Goal: Task Accomplishment & Management: Complete application form

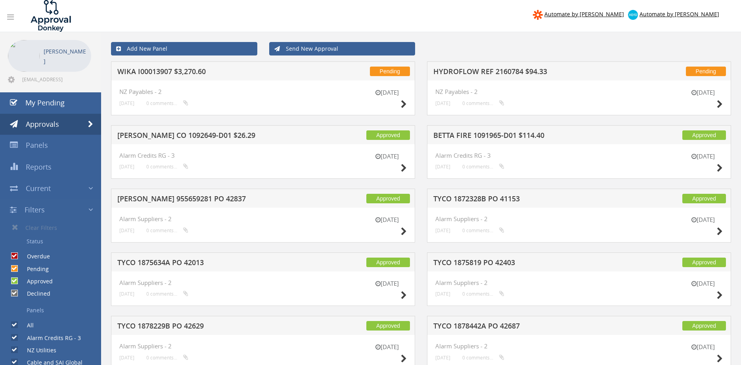
click at [311, 51] on link "Send New Approval" at bounding box center [342, 48] width 146 height 13
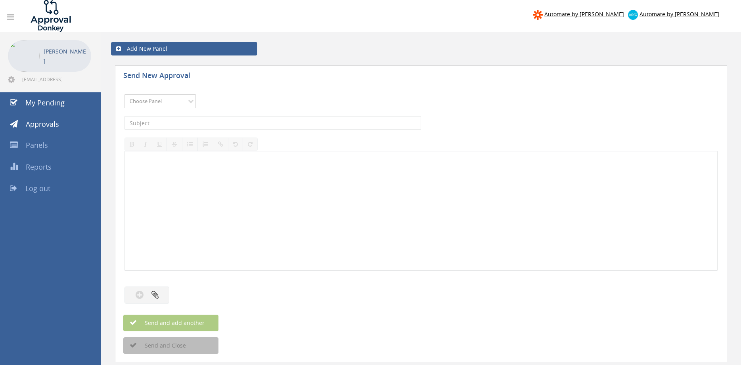
select select "13144"
click option "Alarm Credits RG - 3" at bounding box center [0, 0] width 0 height 0
click at [168, 123] on input "text" at bounding box center [272, 122] width 296 height 13
type input "INDUSTRIAL FIRE AND ELECTRICAL 1087648-D01 $107.92"
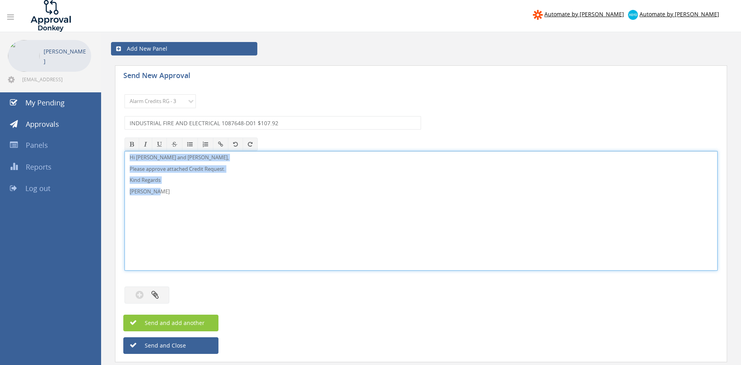
drag, startPoint x: 187, startPoint y: 196, endPoint x: 96, endPoint y: 140, distance: 106.8
click at [124, 151] on div "Hi Lee, Rob and Ben, Please approve attached Credit Request. Kind Regards Pam W…" at bounding box center [420, 211] width 593 height 120
copy div "Hi Lee, Rob and Ben, Please approve attached Credit Request. Kind Regards Pam W…"
click at [159, 291] on button "button" at bounding box center [146, 295] width 45 height 17
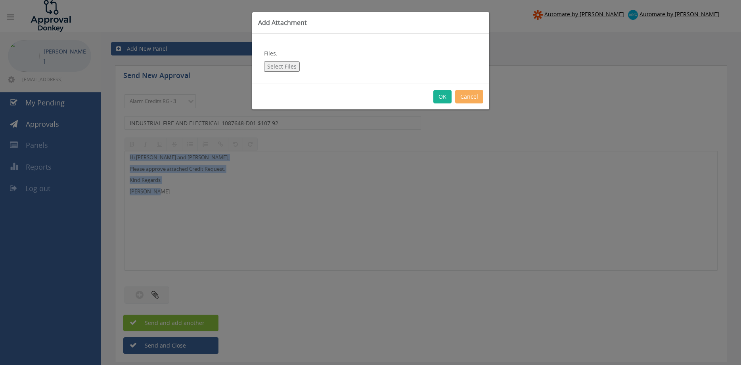
click at [279, 68] on button "Select Files" at bounding box center [282, 66] width 36 height 10
type input "C:\fakepath\INDUSTRIAL FIRE AND ELECTRICAL 1087648-D01.pdf"
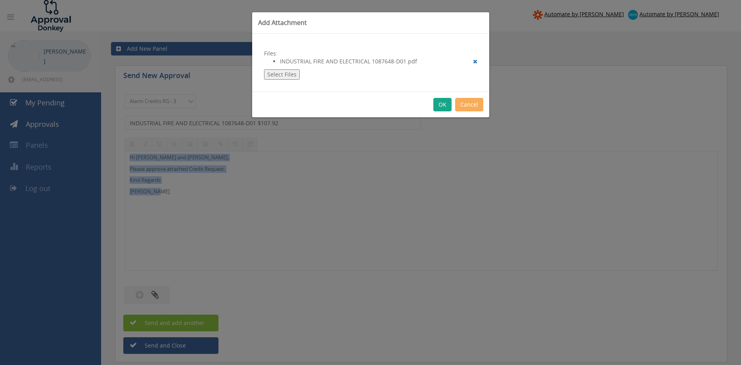
click at [440, 108] on button "OK" at bounding box center [442, 104] width 18 height 13
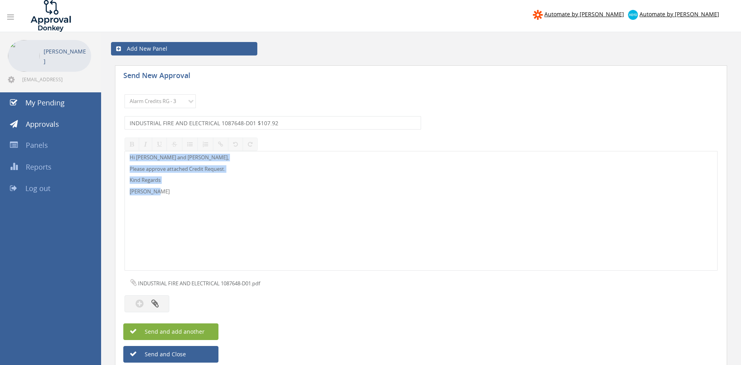
click at [193, 332] on span "Send and add another" at bounding box center [166, 332] width 77 height 8
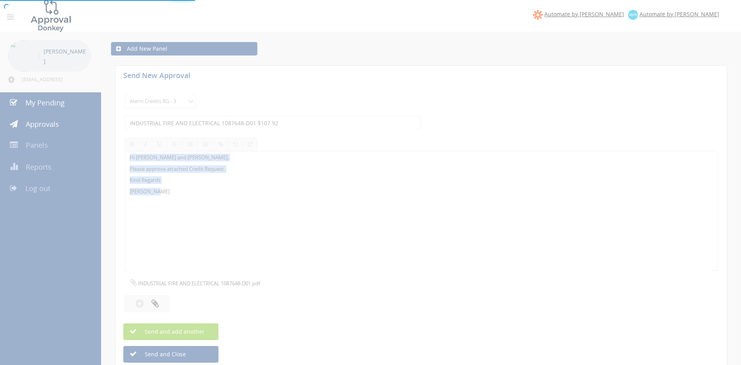
select select
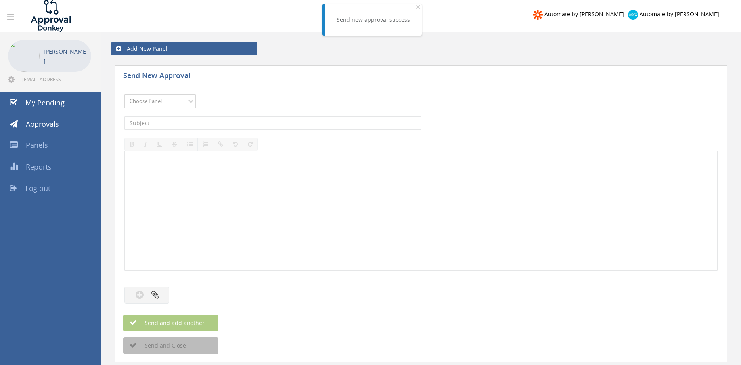
click at [124, 94] on select "Choose Panel Alarm Credits RG - 3 NZ Utilities Cable and SAI Global NZ Alarms-1…" at bounding box center [159, 101] width 71 height 14
select select "13144"
click option "Alarm Credits RG - 3" at bounding box center [0, 0] width 0 height 0
click at [174, 122] on input "text" at bounding box center [272, 122] width 296 height 13
type input "ACECOM 1090314-D01 $74.85"
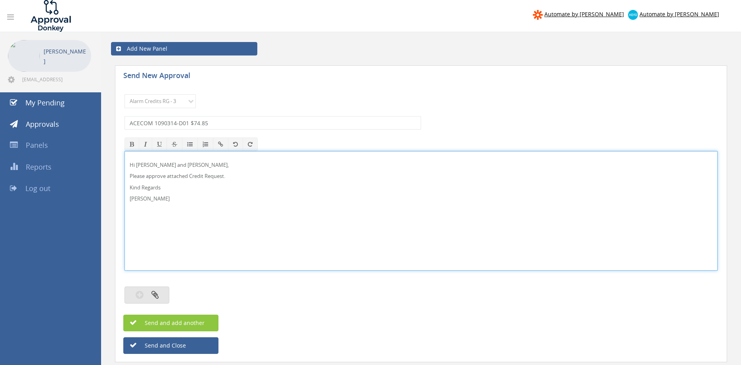
click at [165, 295] on button "button" at bounding box center [146, 295] width 45 height 17
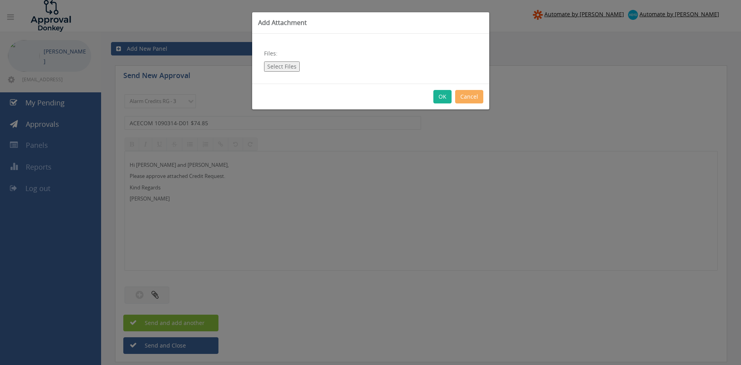
click at [280, 65] on button "Select Files" at bounding box center [282, 66] width 36 height 10
type input "C:\fakepath\ACECOM 1090314-D01.pdf"
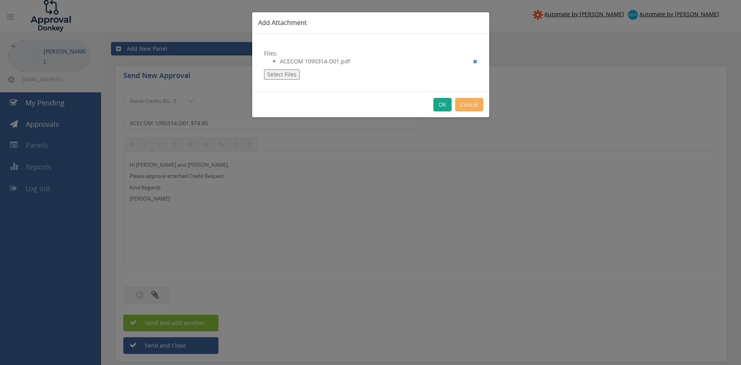
drag, startPoint x: 443, startPoint y: 104, endPoint x: 450, endPoint y: 118, distance: 15.6
click at [443, 104] on button "OK" at bounding box center [442, 104] width 18 height 13
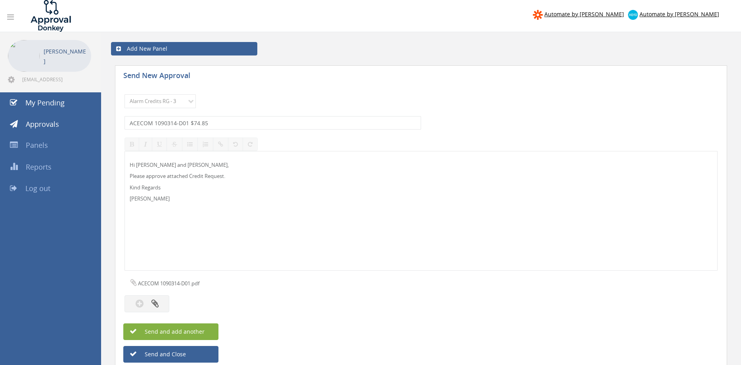
click at [210, 332] on button "Send and add another" at bounding box center [170, 331] width 95 height 17
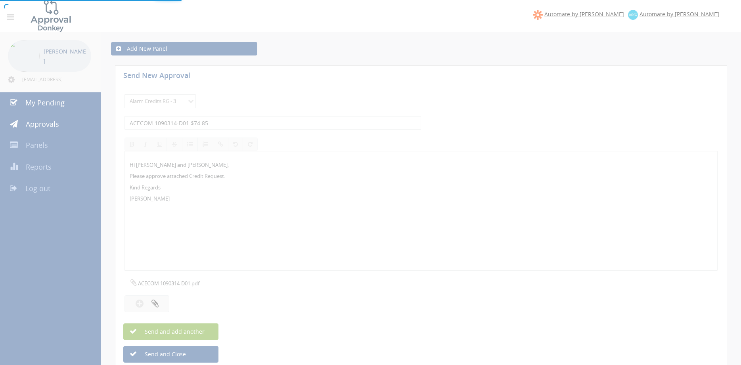
select select
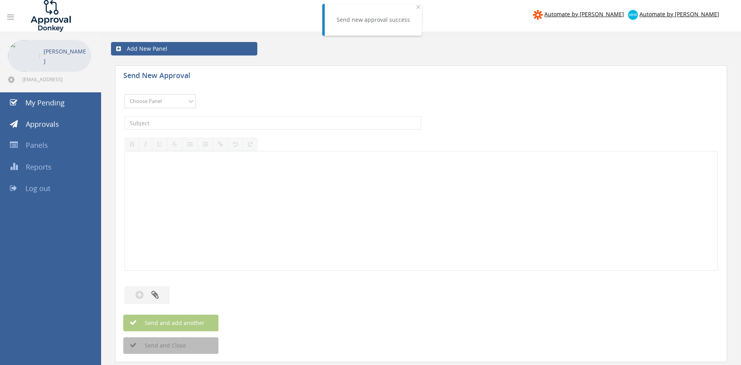
click at [124, 94] on select "Choose Panel Alarm Credits RG - 3 NZ Utilities Cable and SAI Global NZ Alarms-1…" at bounding box center [159, 101] width 71 height 14
select select "13144"
click option "Alarm Credits RG - 3" at bounding box center [0, 0] width 0 height 0
click at [173, 124] on input "text" at bounding box center [272, 122] width 296 height 13
type input "INTER-MARINE 1093664-D01 $752.40"
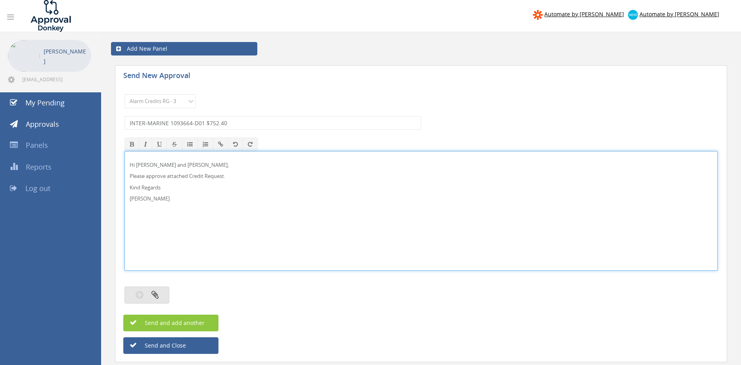
click at [156, 290] on button "button" at bounding box center [146, 295] width 45 height 17
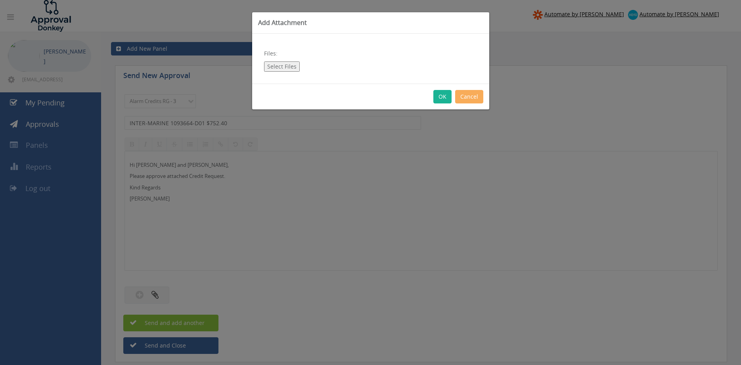
click at [282, 67] on button "Select Files" at bounding box center [282, 66] width 36 height 10
type input "C:\fakepath\1093664 INTER-MARINE.pdf"
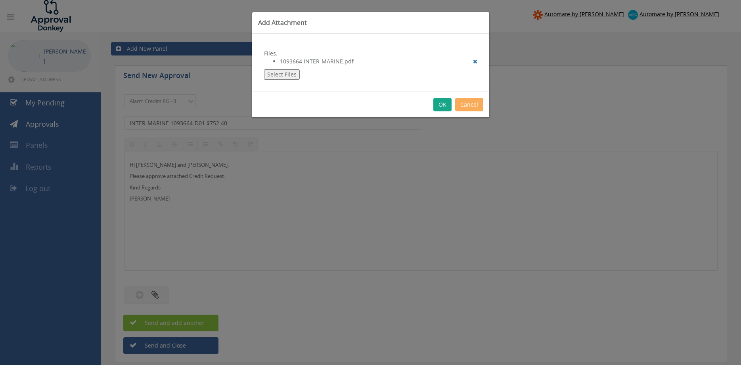
click at [439, 104] on button "OK" at bounding box center [442, 104] width 18 height 13
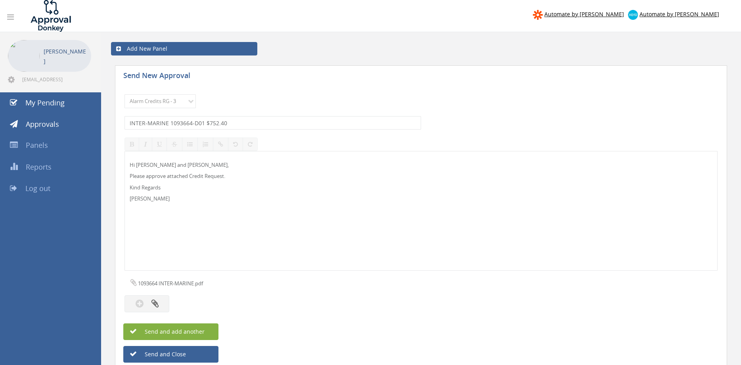
click at [207, 331] on button "Send and add another" at bounding box center [170, 331] width 95 height 17
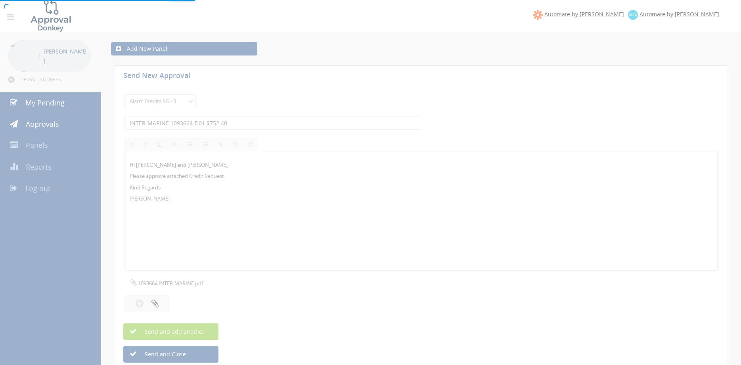
select select
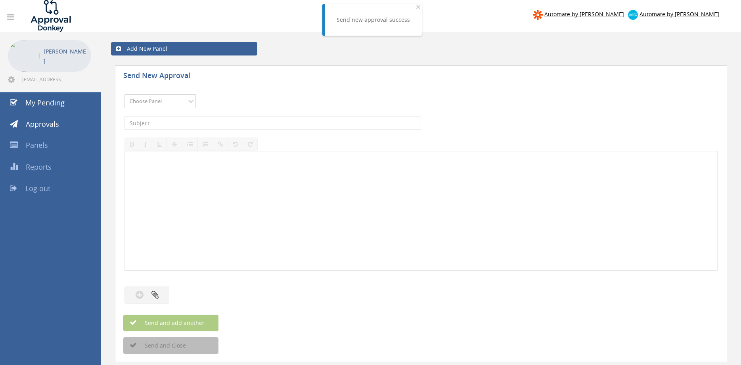
select select "13144"
click option "Alarm Credits RG - 3" at bounding box center [0, 0] width 0 height 0
click at [177, 124] on input "text" at bounding box center [272, 122] width 296 height 13
type input "ELITE PUMPS 1086573-D01 $239.59"
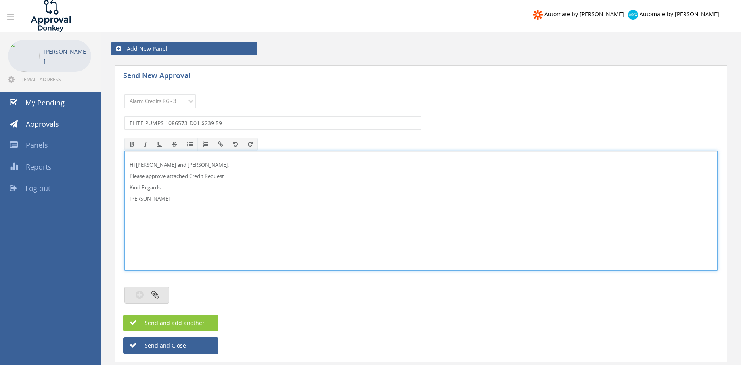
click at [167, 296] on button "button" at bounding box center [146, 295] width 45 height 17
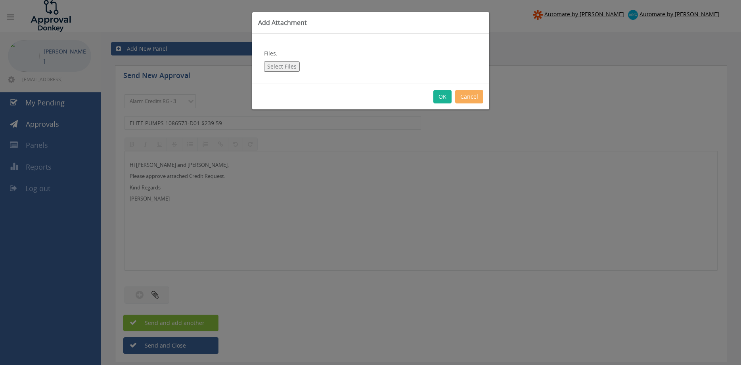
click at [280, 66] on button "Select Files" at bounding box center [282, 66] width 36 height 10
type input "C:\fakepath\1086573 ELITE PUMPS.pdf"
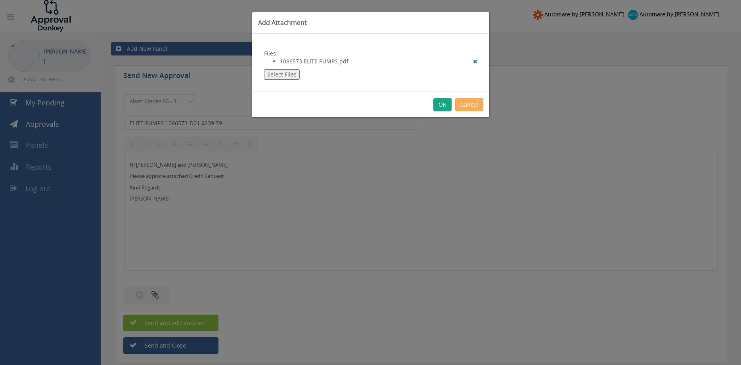
click at [440, 105] on button "OK" at bounding box center [442, 104] width 18 height 13
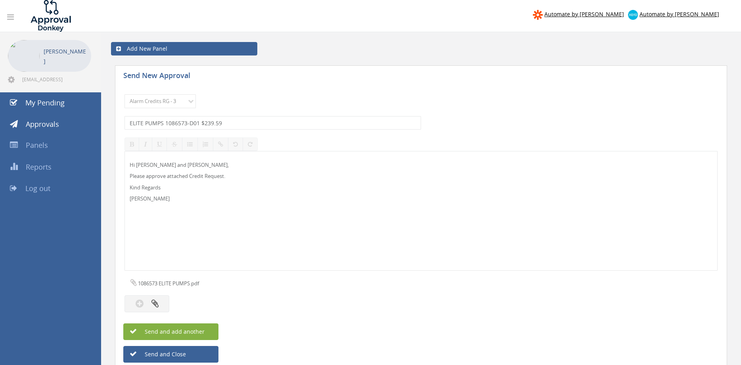
click at [195, 329] on span "Send and add another" at bounding box center [166, 332] width 77 height 8
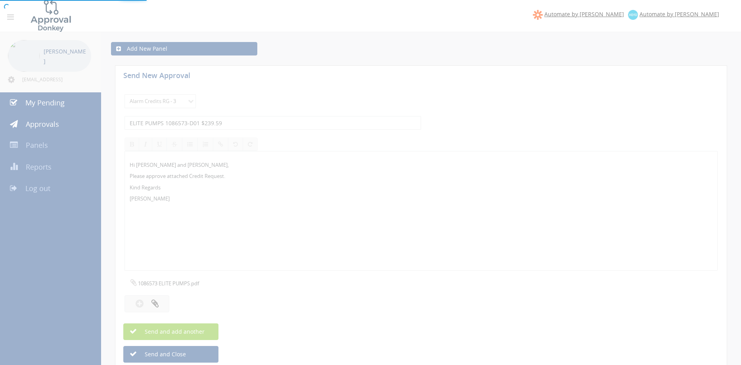
select select
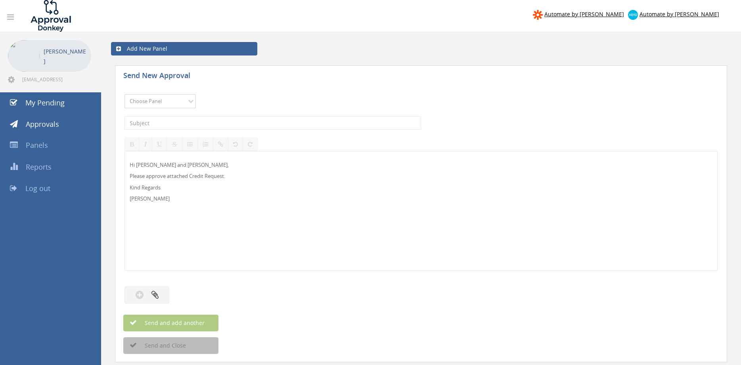
select select "9739"
click option "Credit Requests - 2" at bounding box center [0, 0] width 0 height 0
click at [205, 125] on input "text" at bounding box center [272, 122] width 296 height 13
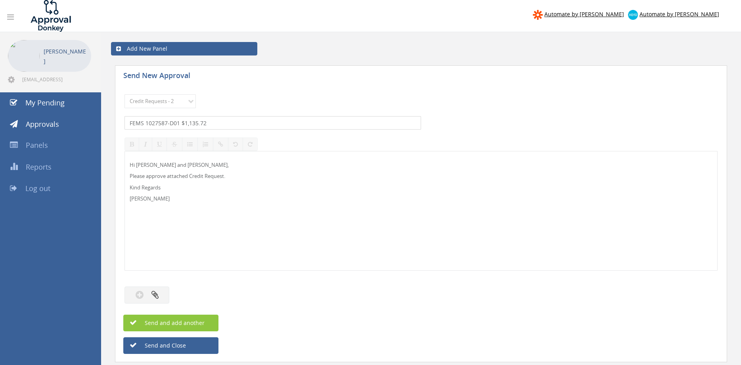
type input "FEMS 1027587-D01 $1,135.72"
click at [145, 164] on p "Hi Lee, Rob and Ben," at bounding box center [421, 165] width 583 height 8
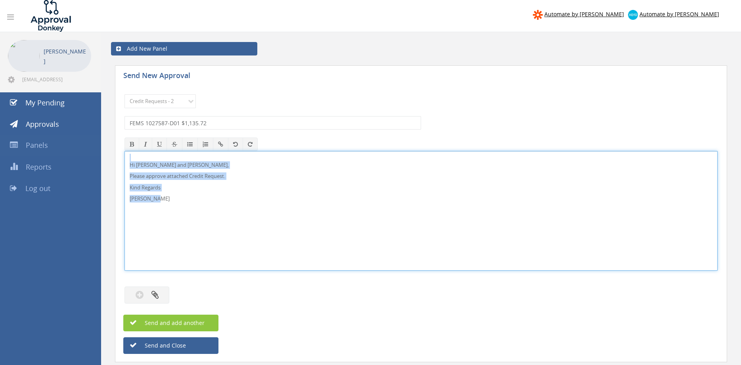
drag, startPoint x: 122, startPoint y: 182, endPoint x: 96, endPoint y: 147, distance: 43.8
click at [158, 289] on button "button" at bounding box center [146, 295] width 45 height 17
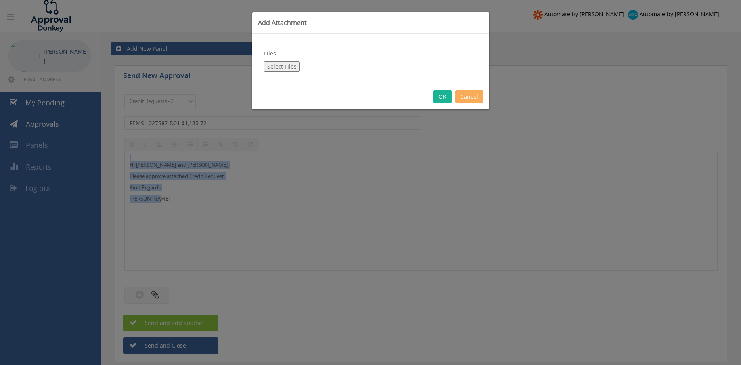
click at [289, 63] on button "Select Files" at bounding box center [282, 66] width 36 height 10
type input "C:\fakepath\FEMS 1027587-D01.pdf"
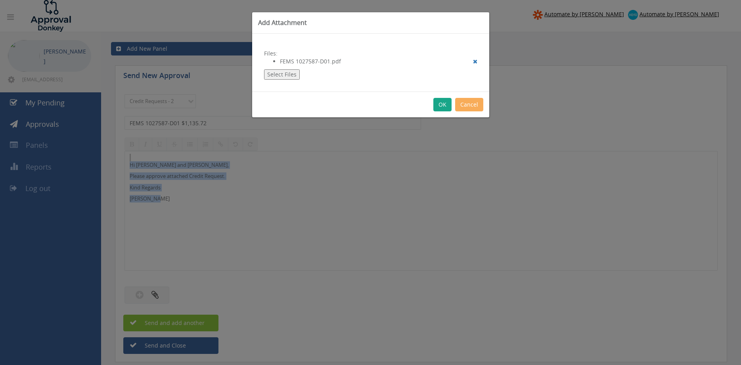
click at [443, 106] on button "OK" at bounding box center [442, 104] width 18 height 13
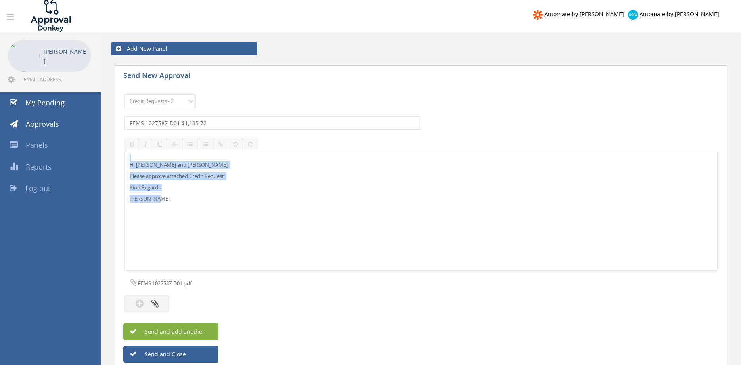
click at [203, 327] on button "Send and add another" at bounding box center [170, 331] width 95 height 17
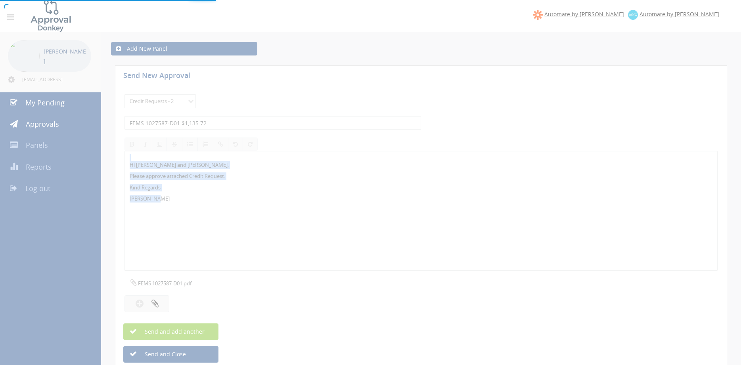
select select
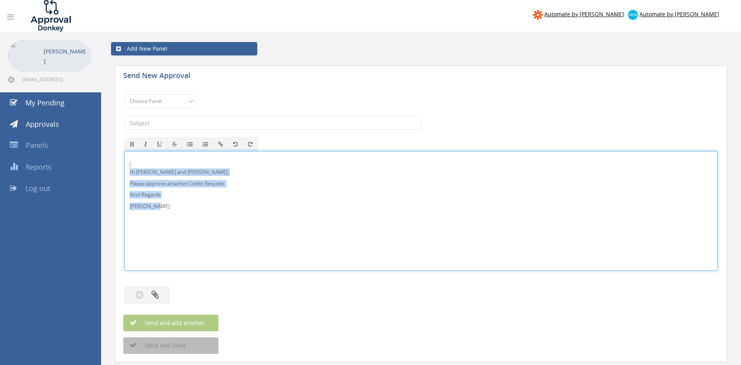
drag, startPoint x: 157, startPoint y: 210, endPoint x: 126, endPoint y: 173, distance: 47.9
click at [124, 162] on div "Hi Lee and Ben, Please approve attached Credit Request. Kind Regards Pam Walker" at bounding box center [420, 211] width 593 height 120
copy div "Hi Lee and Ben, Please approve attached Credit Request. Kind Regards Pam Walker"
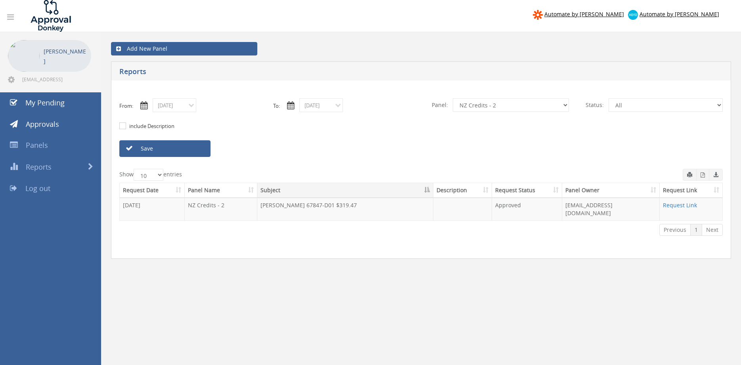
select select "number:9742"
click at [185, 109] on input "08/21/2025" at bounding box center [175, 105] width 44 height 14
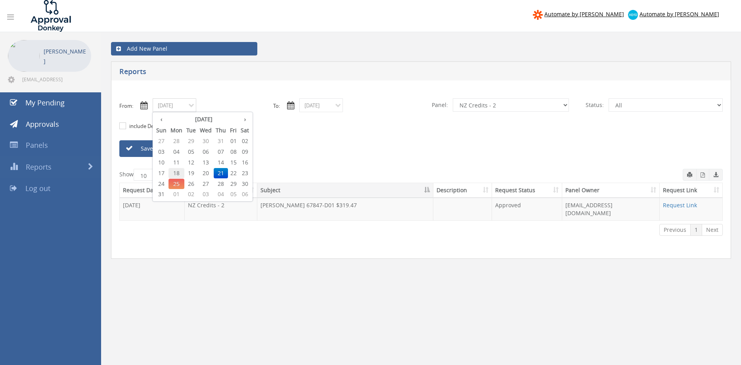
drag, startPoint x: 176, startPoint y: 174, endPoint x: 269, endPoint y: 147, distance: 96.6
click at [176, 174] on span "18" at bounding box center [176, 173] width 16 height 10
type input "08/18/2025"
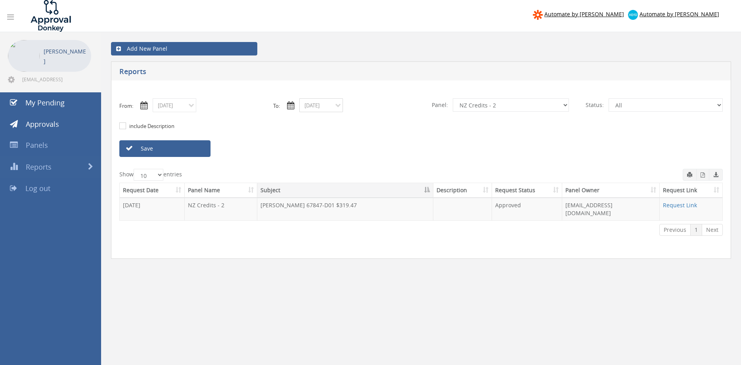
click at [327, 107] on input "08/21/2025" at bounding box center [321, 105] width 44 height 14
click at [325, 172] on span "18" at bounding box center [323, 173] width 16 height 10
type input "08/18/2025"
click at [453, 98] on select "All Alarm Credits RG - 3 NZ Utilities Cable and SAI Global NZ Alarms-1 NZ FX Pa…" at bounding box center [511, 104] width 116 height 13
select select "number:9744"
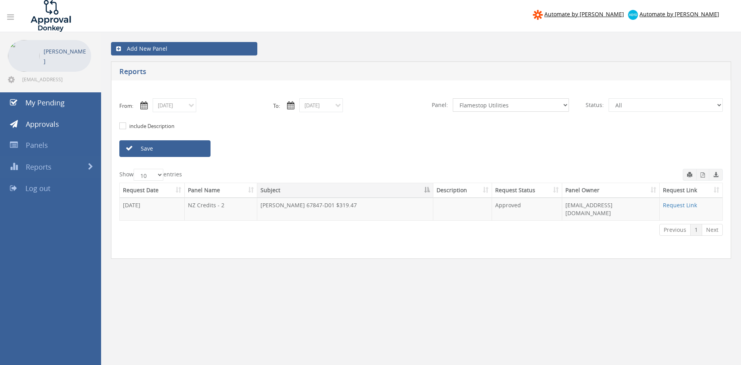
click option "Flamestop Utilities" at bounding box center [0, 0] width 0 height 0
click at [191, 148] on link "Save" at bounding box center [164, 148] width 91 height 17
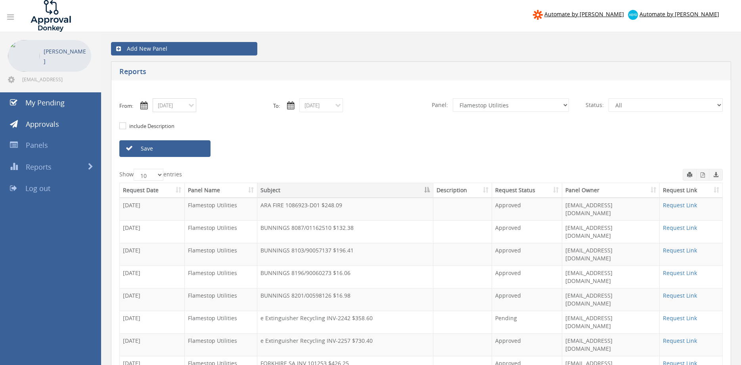
click at [176, 102] on input "08/18/2025" at bounding box center [175, 105] width 44 height 14
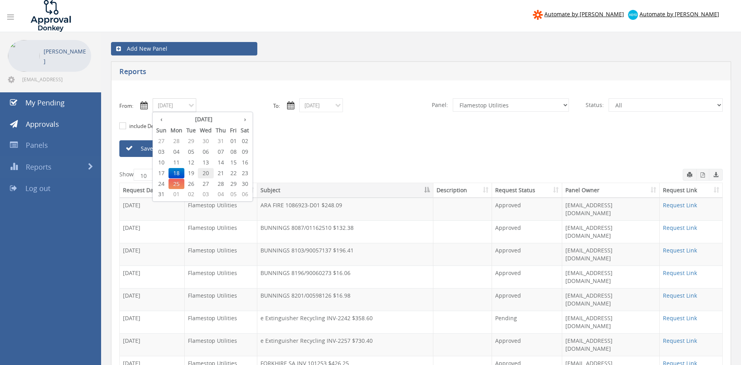
click at [210, 171] on span "20" at bounding box center [206, 173] width 16 height 10
type input "08/20/2025"
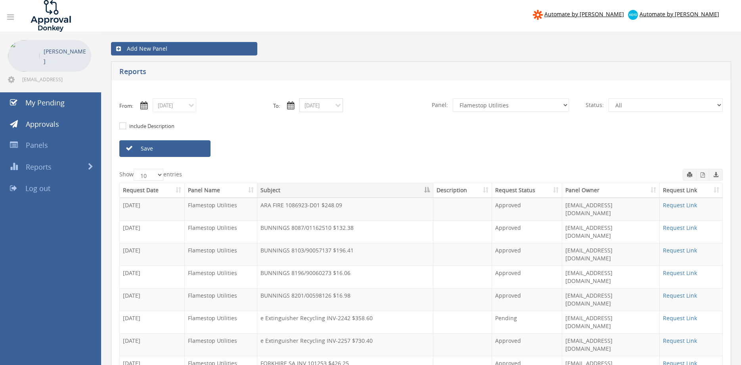
click at [319, 109] on input "08/18/2025" at bounding box center [321, 105] width 44 height 14
click at [353, 174] on span "20" at bounding box center [352, 173] width 16 height 10
type input "08/20/2025"
click at [453, 98] on select "All Alarm Credits RG - 3 NZ Utilities Cable and SAI Global NZ Alarms-1 NZ FX Pa…" at bounding box center [511, 104] width 116 height 13
select select "number:9680"
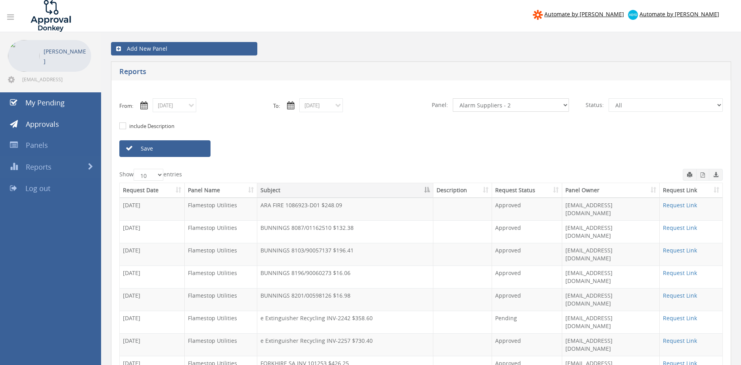
click option "Alarm Suppliers - 2" at bounding box center [0, 0] width 0 height 0
click at [165, 153] on link "Save" at bounding box center [164, 148] width 91 height 17
click at [701, 174] on icon "button" at bounding box center [702, 174] width 4 height 5
click at [179, 103] on input "08/20/2025" at bounding box center [175, 105] width 44 height 14
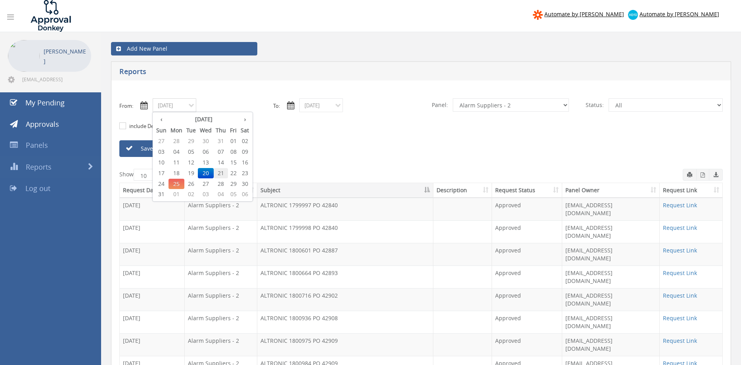
click at [222, 174] on span "21" at bounding box center [221, 173] width 14 height 10
type input "08/21/2025"
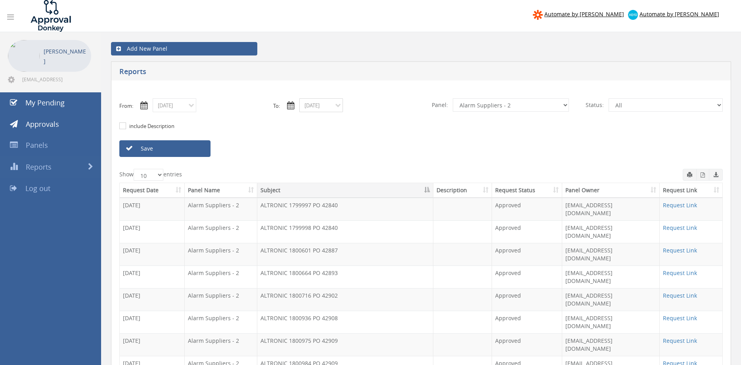
click at [313, 104] on input "08/20/2025" at bounding box center [321, 105] width 44 height 14
click at [371, 171] on span "21" at bounding box center [367, 173] width 14 height 10
type input "08/21/2025"
click at [191, 148] on link "Save" at bounding box center [164, 148] width 91 height 17
drag, startPoint x: 704, startPoint y: 177, endPoint x: 674, endPoint y: 166, distance: 32.3
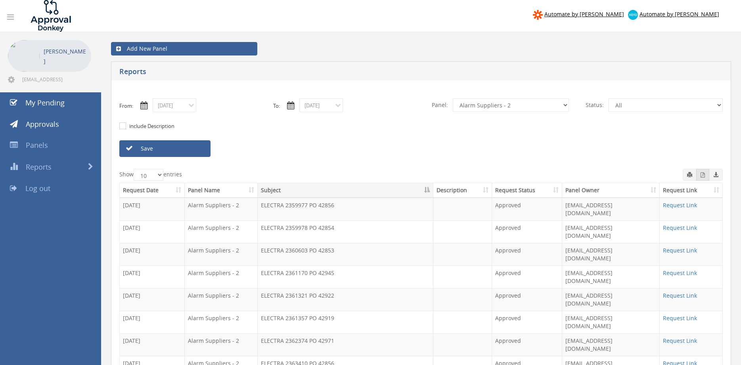
click at [704, 177] on icon "button" at bounding box center [702, 174] width 4 height 5
click at [178, 108] on input "08/21/2025" at bounding box center [175, 105] width 44 height 14
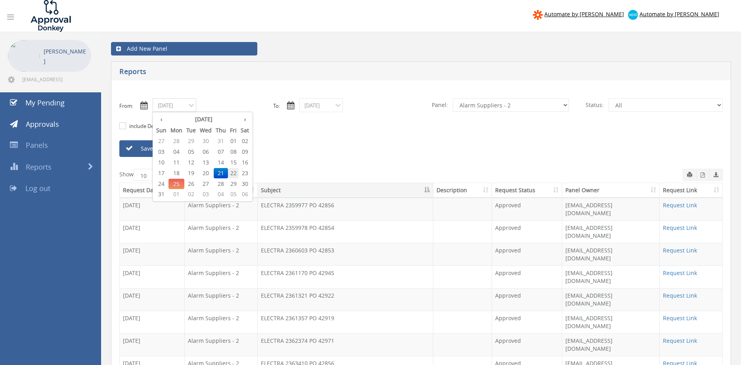
click at [234, 172] on span "22" at bounding box center [233, 173] width 11 height 10
type input "08/22/2025"
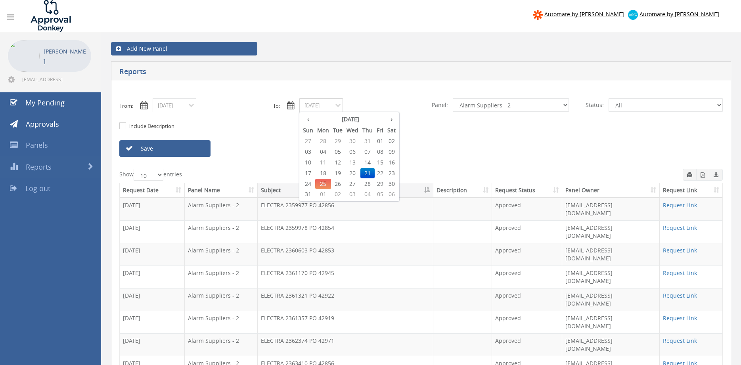
click at [313, 103] on input "08/21/2025" at bounding box center [321, 105] width 44 height 14
click at [382, 170] on span "22" at bounding box center [380, 173] width 11 height 10
type input "08/22/2025"
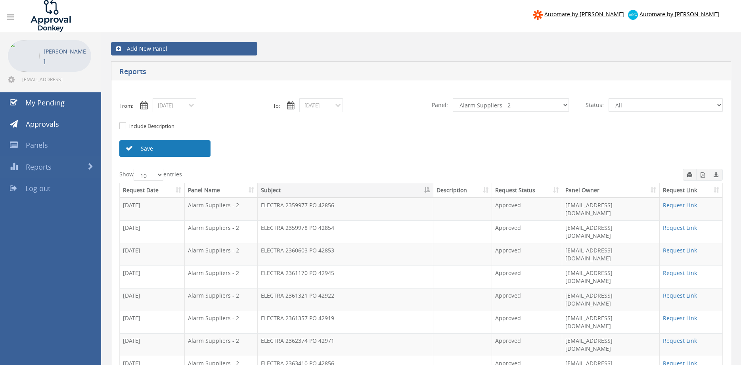
click at [195, 149] on link "Save" at bounding box center [164, 148] width 91 height 17
click at [703, 174] on icon "button" at bounding box center [702, 174] width 4 height 5
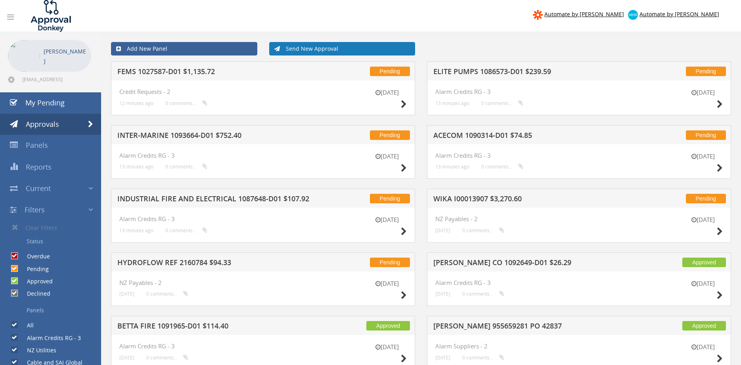
click at [359, 46] on link "Send New Approval" at bounding box center [342, 48] width 146 height 13
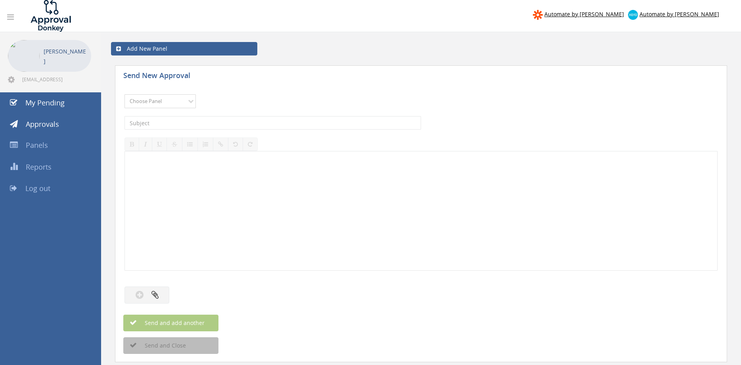
select select "9744"
click option "Flamestop Utilities" at bounding box center [0, 0] width 0 height 0
click at [203, 127] on input "text" at bounding box center [272, 122] width 296 height 13
type input "s"
type input "SMARTECH INV8138014 $188.10"
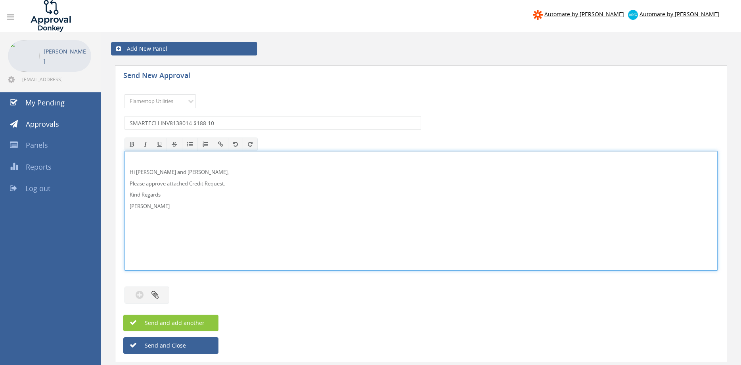
drag, startPoint x: 147, startPoint y: 174, endPoint x: 174, endPoint y: 161, distance: 31.0
click at [146, 174] on p "Hi [PERSON_NAME] and [PERSON_NAME]," at bounding box center [421, 172] width 583 height 8
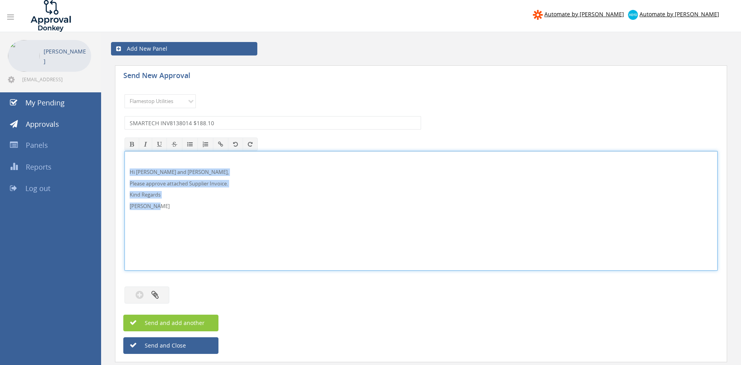
drag, startPoint x: 168, startPoint y: 209, endPoint x: 109, endPoint y: 151, distance: 82.1
click at [124, 160] on div "Hi [PERSON_NAME] and [PERSON_NAME], Please approve attached Supplier Invoice. K…" at bounding box center [420, 211] width 593 height 120
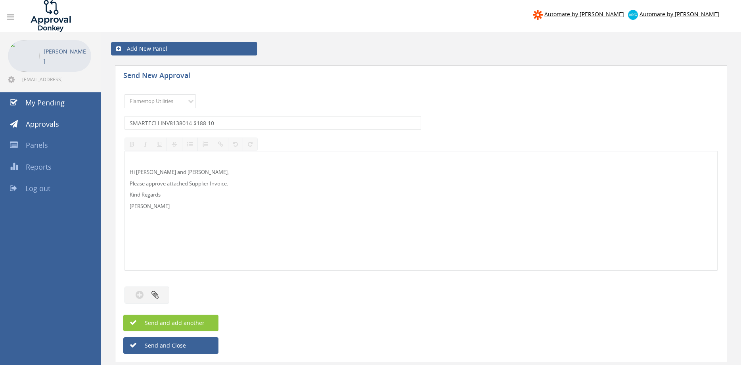
click at [109, 151] on div "Send New Approval Choose Panel Alarm Credits RG - 3 NZ Utilities Cable and SAI …" at bounding box center [421, 224] width 632 height 327
click at [169, 206] on p "[PERSON_NAME]" at bounding box center [421, 207] width 583 height 8
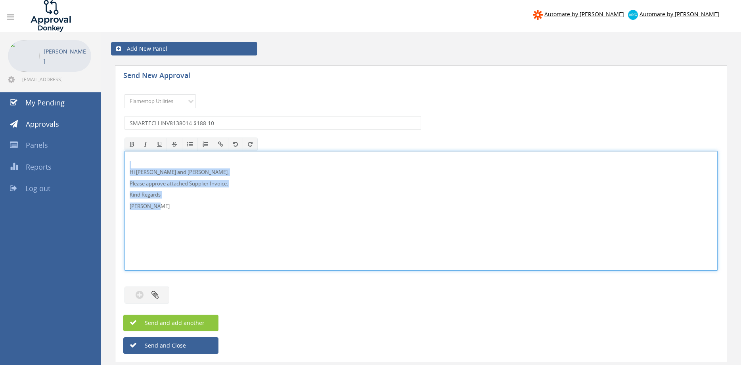
drag, startPoint x: 125, startPoint y: 197, endPoint x: 117, endPoint y: 170, distance: 28.9
click at [124, 168] on div "Hi [PERSON_NAME] and [PERSON_NAME], Please approve attached Supplier Invoice. K…" at bounding box center [420, 211] width 593 height 120
copy div "Hi [PERSON_NAME] and [PERSON_NAME], Please approve attached Supplier Invoice. K…"
click at [158, 296] on icon "button" at bounding box center [154, 294] width 7 height 9
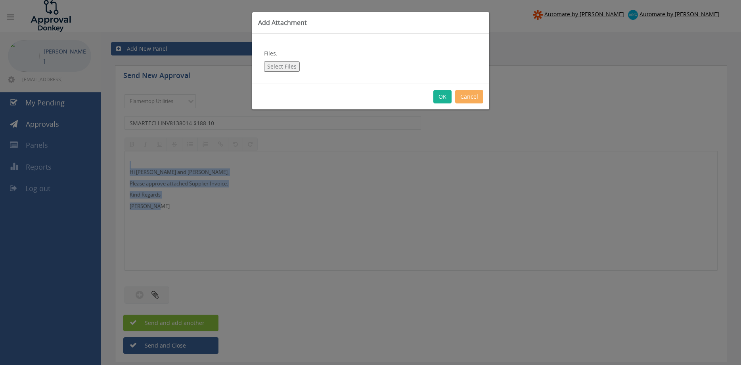
click at [280, 67] on button "Select Files" at bounding box center [282, 66] width 36 height 10
type input "C:\fakepath\SMARTECH_INV8138014 [DATE].pdf"
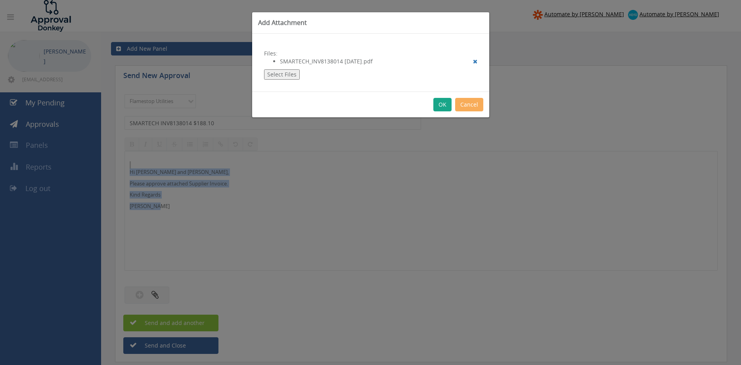
click at [439, 100] on button "OK" at bounding box center [442, 104] width 18 height 13
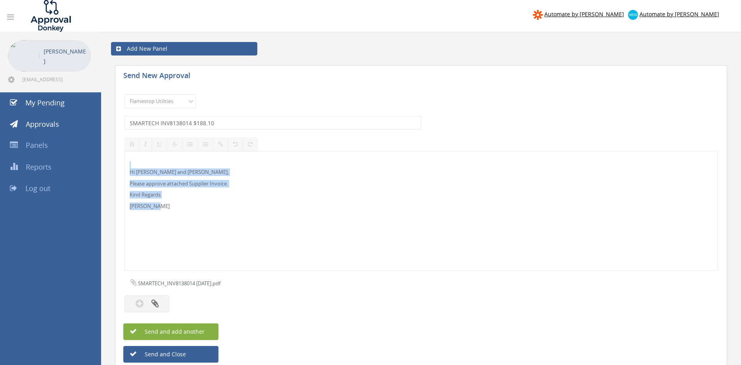
click at [200, 331] on span "Send and add another" at bounding box center [166, 332] width 77 height 8
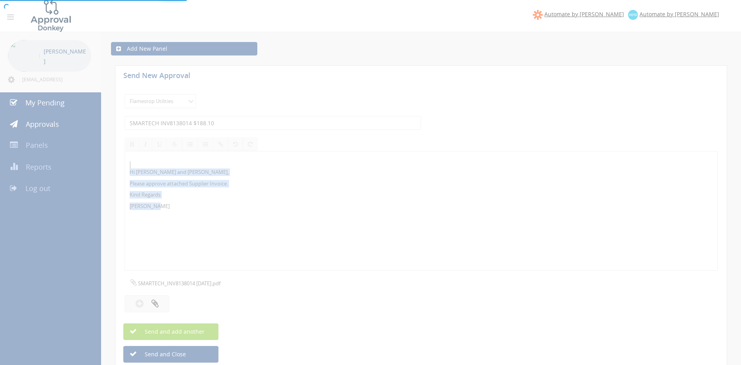
select select
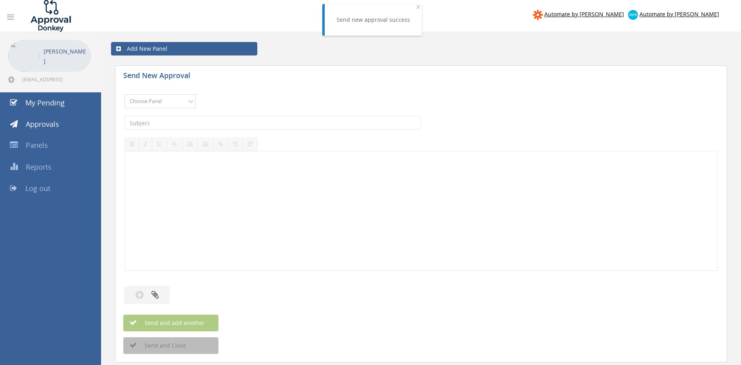
click at [124, 94] on select "Choose Panel Alarm Credits RG - 3 NZ Utilities Cable and SAI Global NZ Alarms-1…" at bounding box center [159, 101] width 71 height 14
select select "9744"
click option "Flamestop Utilities" at bounding box center [0, 0] width 0 height 0
click at [208, 123] on input "text" at bounding box center [272, 122] width 296 height 13
type input "JB HI-FI BD1873733 $3,605.99"
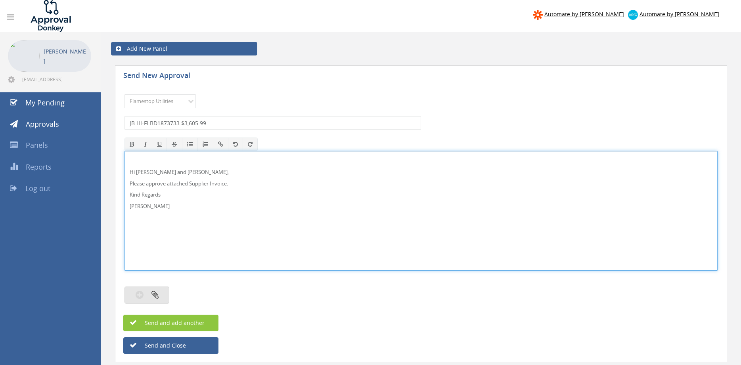
click at [158, 295] on icon "button" at bounding box center [154, 294] width 7 height 9
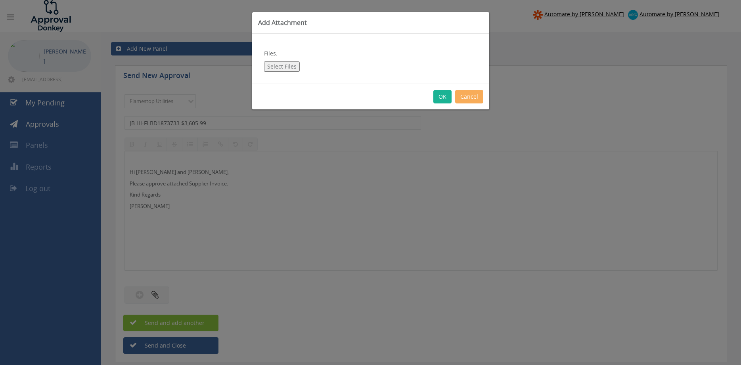
click at [281, 63] on button "Select Files" at bounding box center [282, 66] width 36 height 10
type input "C:\fakepath\JB HI-FI BD1873733 [DATE].pdf"
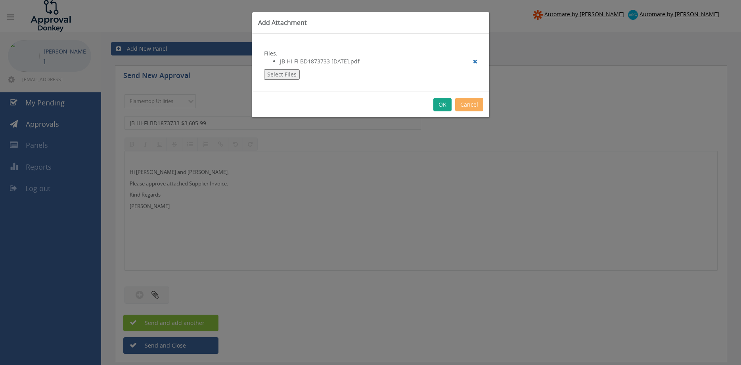
click at [440, 104] on button "OK" at bounding box center [442, 104] width 18 height 13
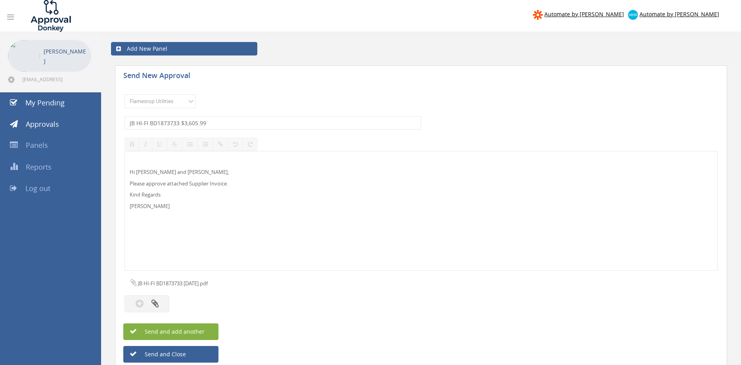
click at [203, 329] on span "Send and add another" at bounding box center [166, 332] width 77 height 8
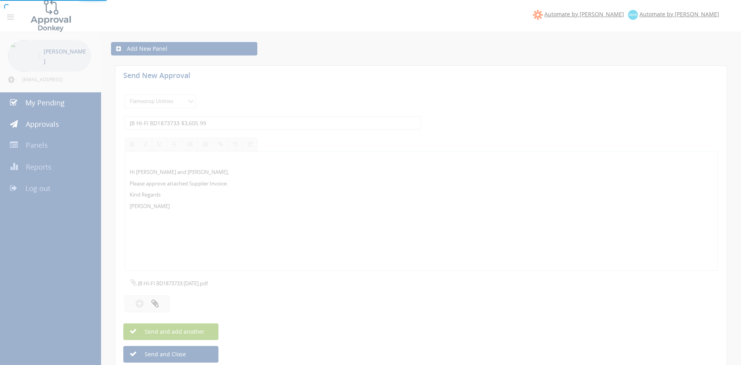
select select
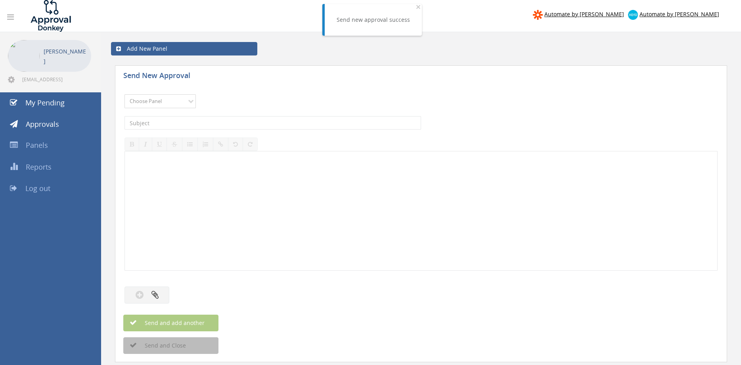
click at [124, 94] on select "Choose Panel Alarm Credits RG - 3 NZ Utilities Cable and SAI Global NZ Alarms-1…" at bounding box center [159, 101] width 71 height 14
select select "9744"
click option "Flamestop Utilities" at bounding box center [0, 0] width 0 height 0
click at [213, 124] on input "text" at bounding box center [272, 122] width 296 height 13
type input "FERA FS31 $4,489.37"
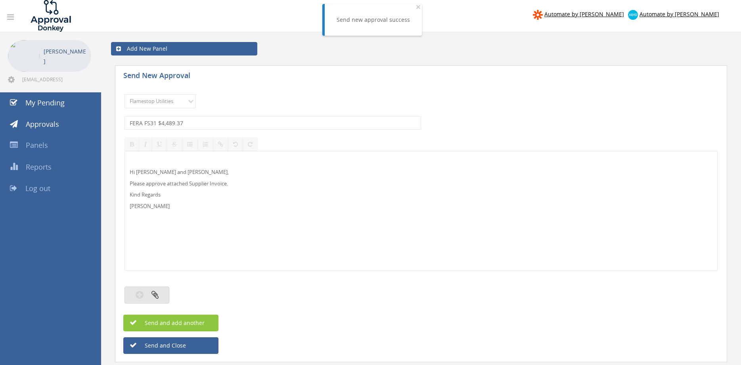
click at [166, 292] on button "button" at bounding box center [146, 295] width 45 height 17
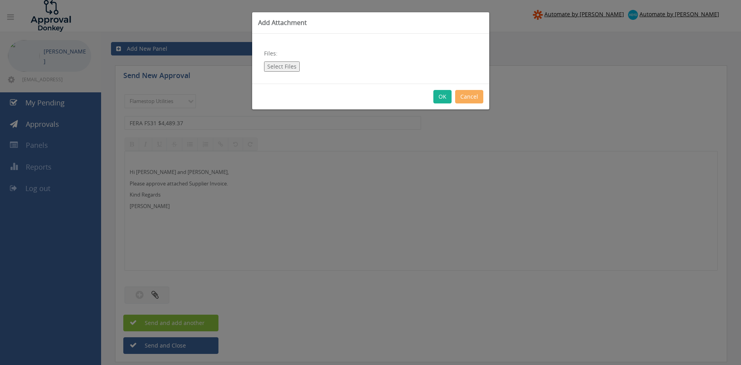
click at [287, 69] on button "Select Files" at bounding box center [282, 66] width 36 height 10
type input "C:\fakepath\FERA FS31 [DATE].pdf"
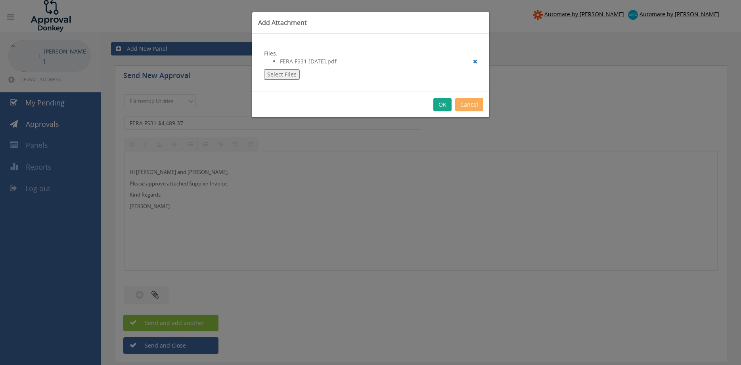
click at [438, 105] on button "OK" at bounding box center [442, 104] width 18 height 13
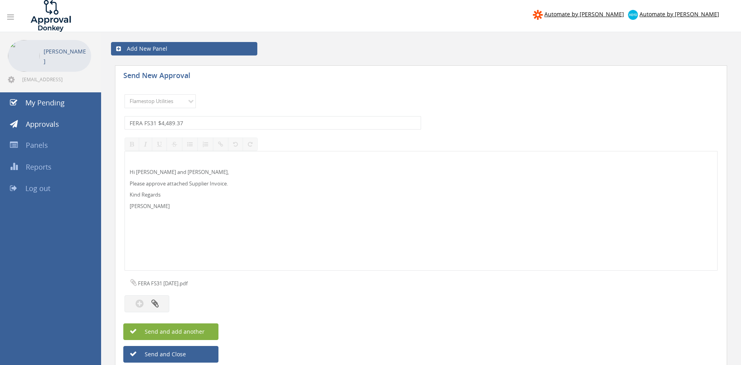
click at [189, 333] on span "Send and add another" at bounding box center [166, 332] width 77 height 8
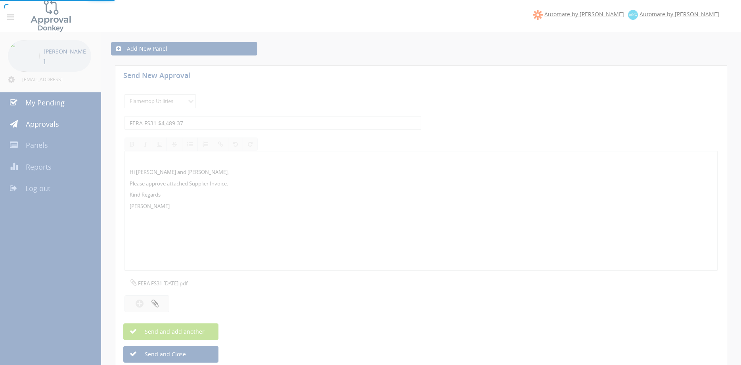
select select
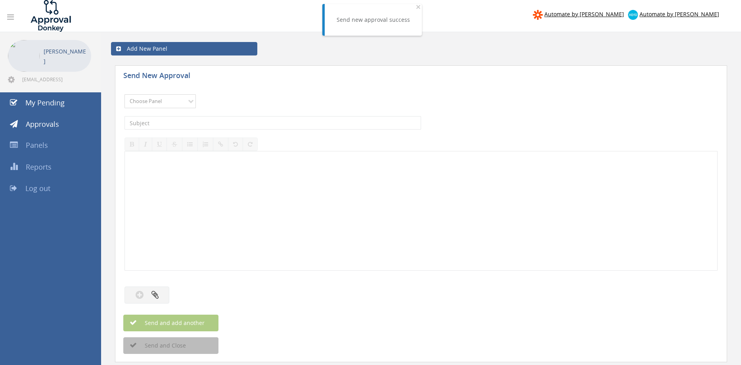
click at [124, 94] on select "Choose Panel Alarm Credits RG - 3 NZ Utilities Cable and SAI Global NZ Alarms-1…" at bounding box center [159, 101] width 71 height 14
select select "9744"
click option "Flamestop Utilities" at bounding box center [0, 0] width 0 height 0
click at [210, 118] on input "text" at bounding box center [272, 122] width 296 height 13
type input "BUNNINGS 6011/90061373 $49.03"
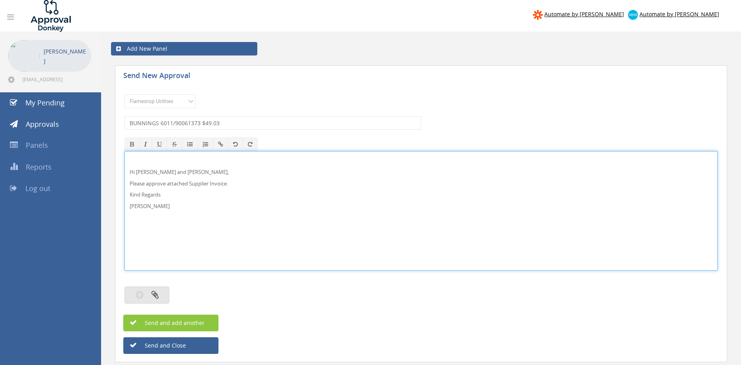
click at [152, 297] on icon "button" at bounding box center [154, 294] width 7 height 9
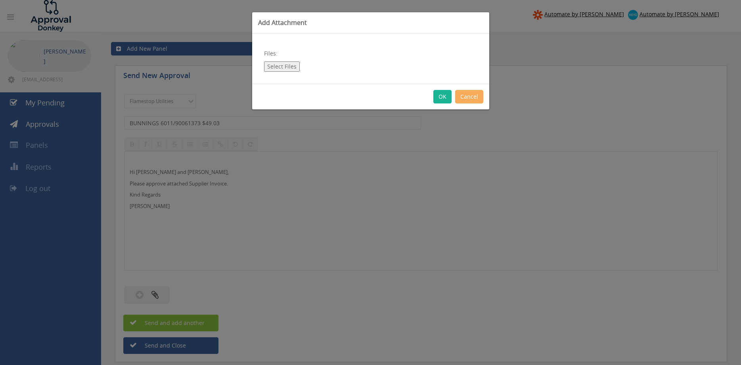
click at [287, 67] on button "Select Files" at bounding box center [282, 66] width 36 height 10
type input "C:\fakepath\BUNNINGS 6011-90061373 [DATE].pdf"
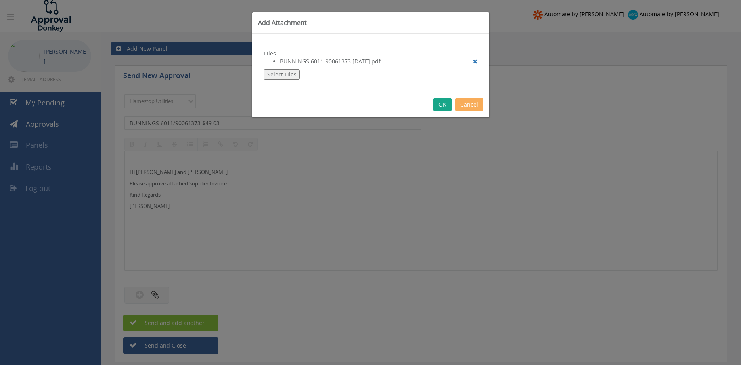
click at [442, 106] on button "OK" at bounding box center [442, 104] width 18 height 13
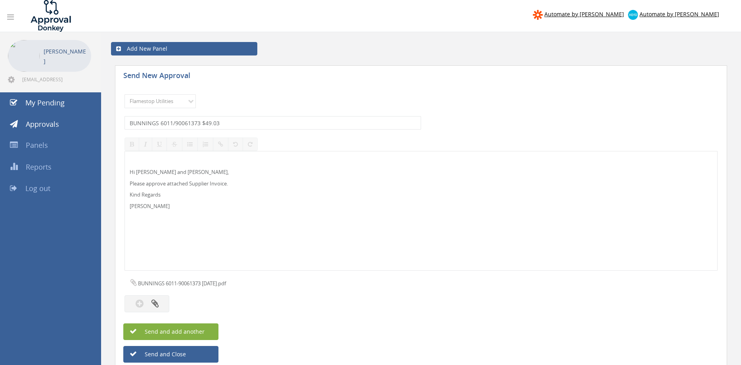
click at [206, 331] on button "Send and add another" at bounding box center [170, 331] width 95 height 17
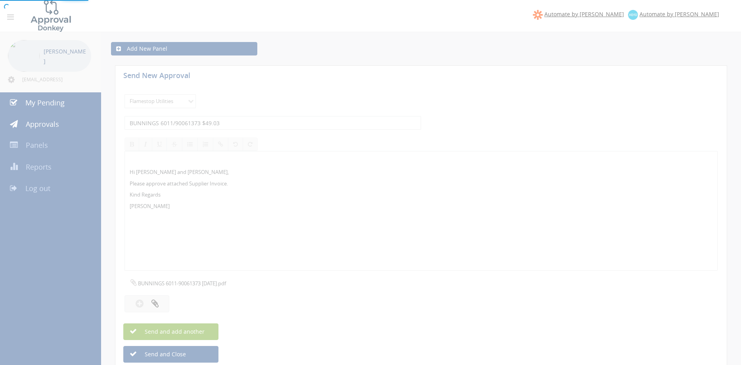
select select
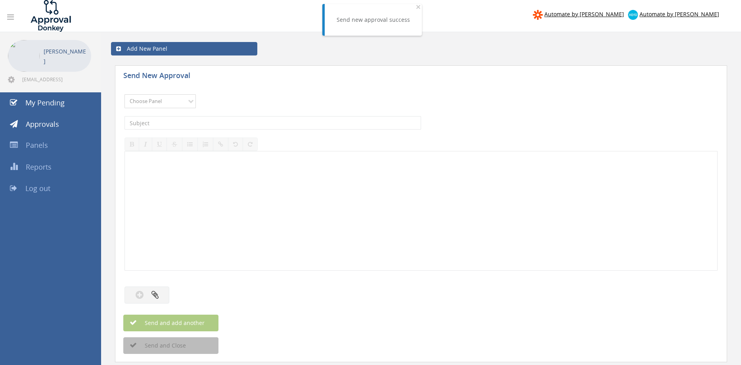
click at [124, 94] on select "Choose Panel Alarm Credits RG - 3 NZ Utilities Cable and SAI Global NZ Alarms-1…" at bounding box center [159, 101] width 71 height 14
select select "9744"
click option "Flamestop Utilities" at bounding box center [0, 0] width 0 height 0
click at [197, 121] on input "text" at bounding box center [272, 122] width 296 height 13
type input "BUNNINGS 6011/90061306 $371.59"
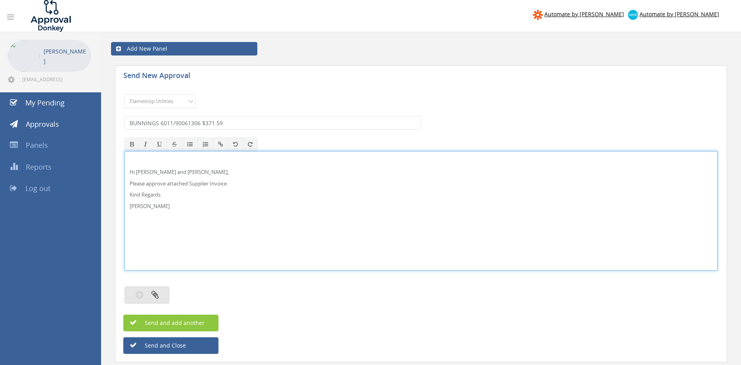
click at [153, 296] on icon "button" at bounding box center [154, 294] width 7 height 9
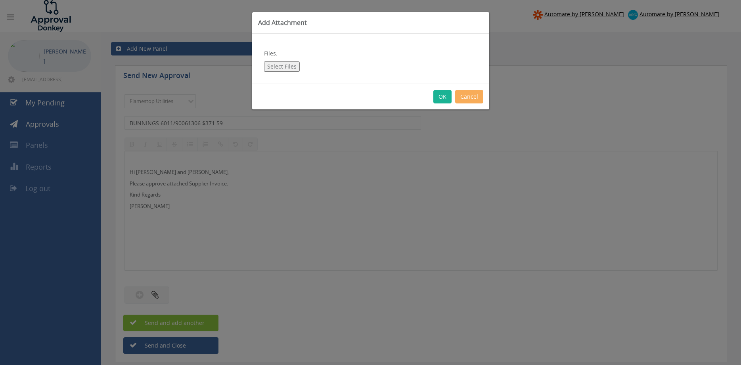
click at [283, 69] on button "Select Files" at bounding box center [282, 66] width 36 height 10
type input "C:\fakepath\BUNNINGS 6011-90061306 [DATE].pdf"
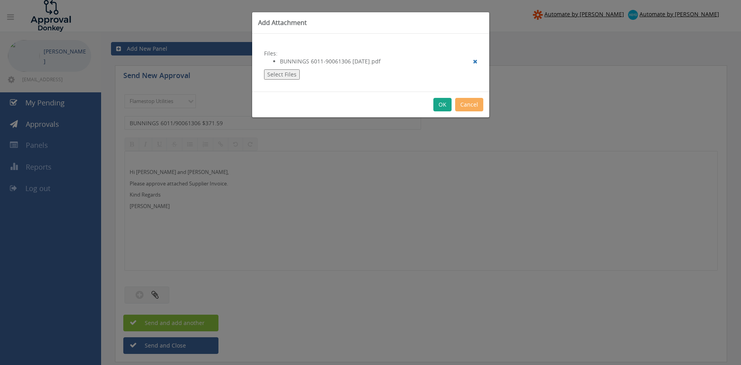
click at [439, 105] on button "OK" at bounding box center [442, 104] width 18 height 13
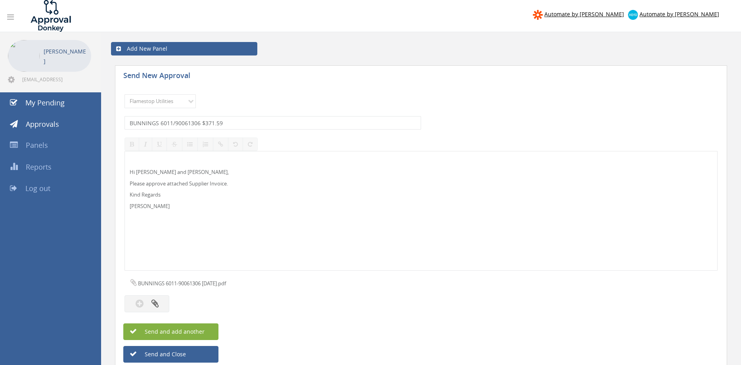
click at [196, 329] on span "Send and add another" at bounding box center [166, 332] width 77 height 8
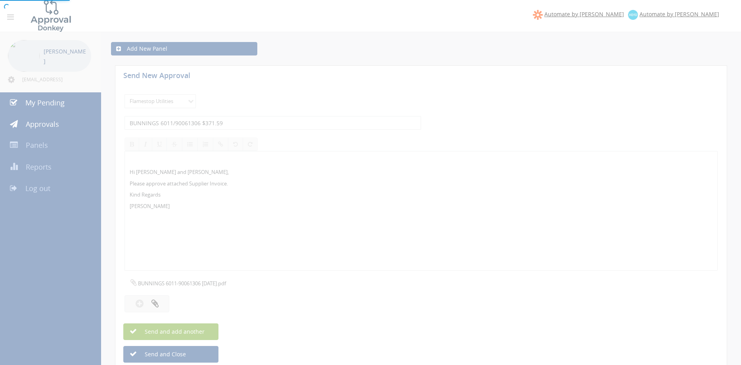
select select
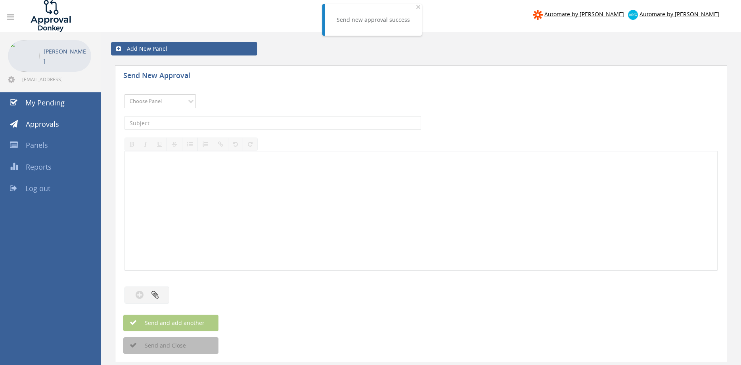
click at [124, 94] on select "Choose Panel Alarm Credits RG - 3 NZ Utilities Cable and SAI Global NZ Alarms-1…" at bounding box center [159, 101] width 71 height 14
select select "9744"
click option "Flamestop Utilities" at bounding box center [0, 0] width 0 height 0
click at [218, 122] on input "text" at bounding box center [272, 122] width 296 height 13
type input "BUNNINGS 6011/01521736 $572.80"
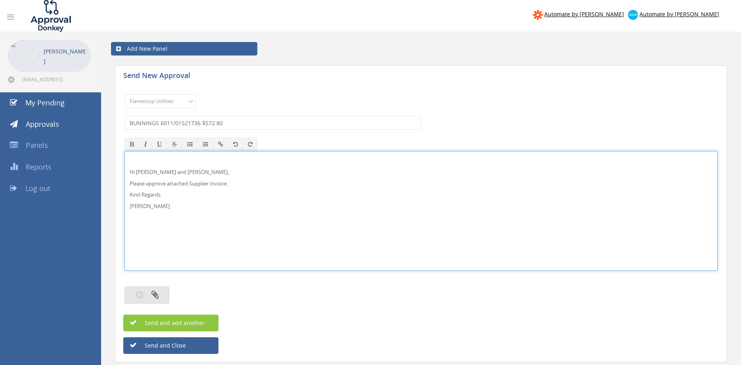
click at [159, 291] on button "button" at bounding box center [146, 295] width 45 height 17
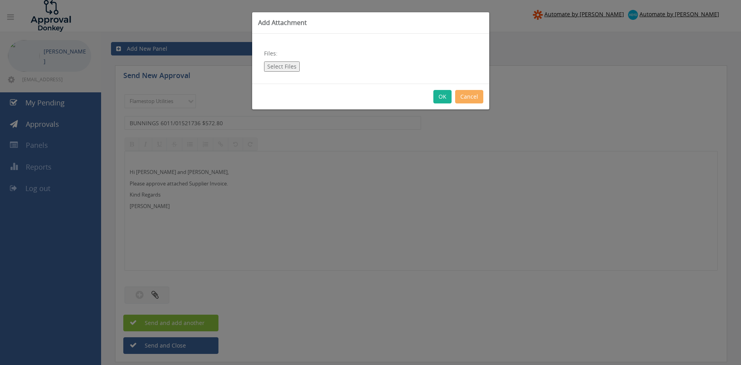
click at [289, 62] on button "Select Files" at bounding box center [282, 66] width 36 height 10
type input "C:\fakepath\BUNNINGS 6011-01521736 [DATE].pdf"
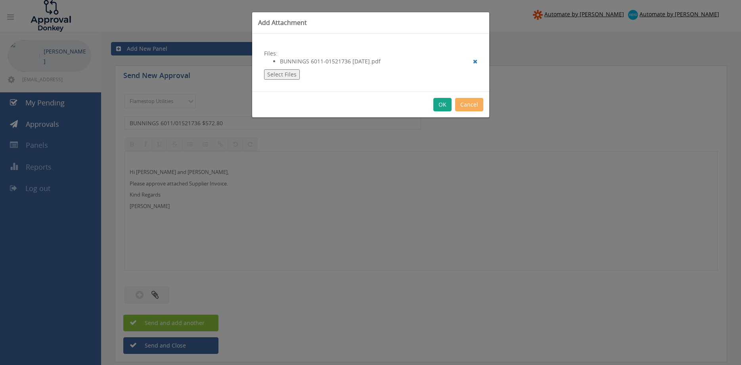
click at [440, 105] on button "OK" at bounding box center [442, 104] width 18 height 13
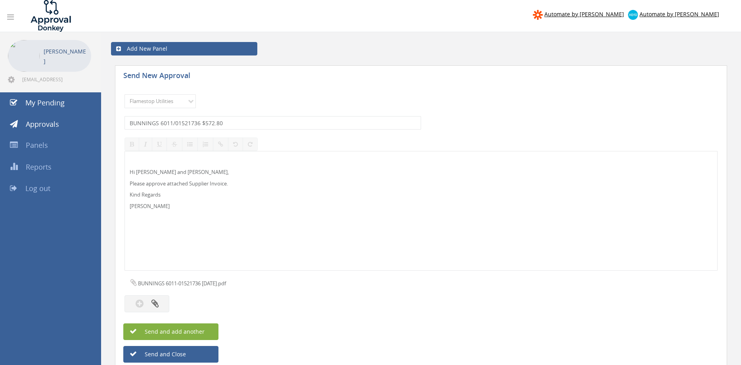
click at [201, 331] on span "Send and add another" at bounding box center [166, 332] width 77 height 8
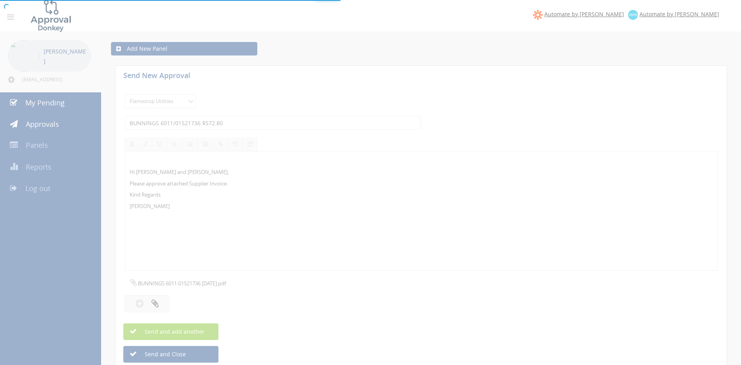
select select
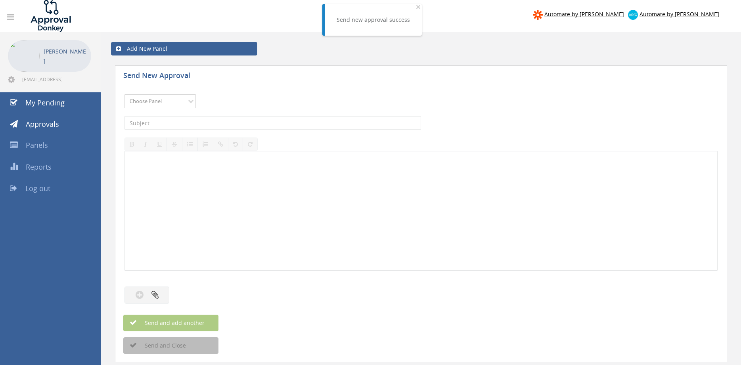
select select "9744"
click option "Flamestop Utilities" at bounding box center [0, 0] width 0 height 0
click at [214, 125] on input "text" at bounding box center [272, 122] width 296 height 13
type input "BUNNINGS 6011/01489485 $411.62"
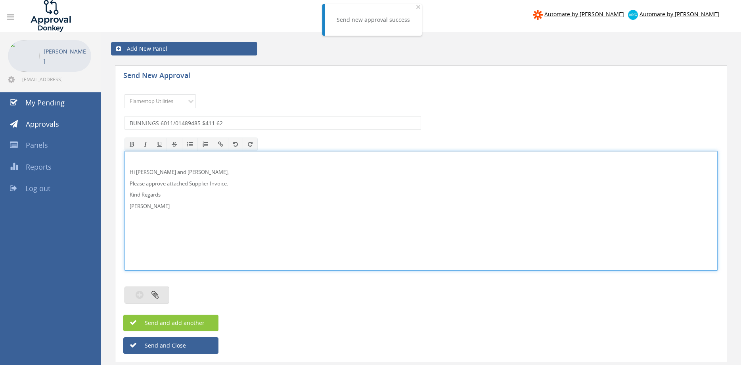
click at [163, 294] on button "button" at bounding box center [146, 295] width 45 height 17
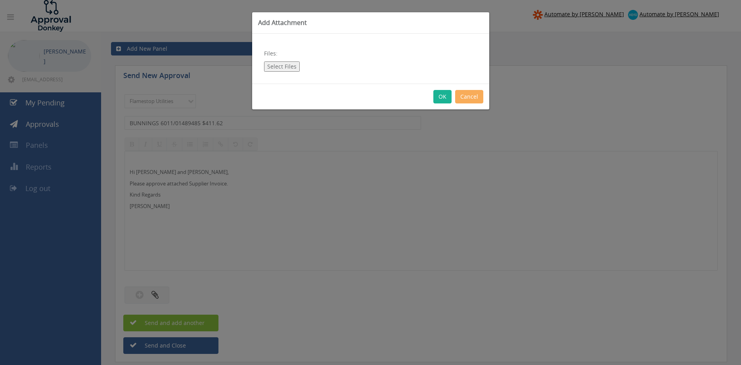
click at [287, 69] on button "Select Files" at bounding box center [282, 66] width 36 height 10
type input "C:\fakepath\BUNNINGS 6011-01489485 [DATE].pdf"
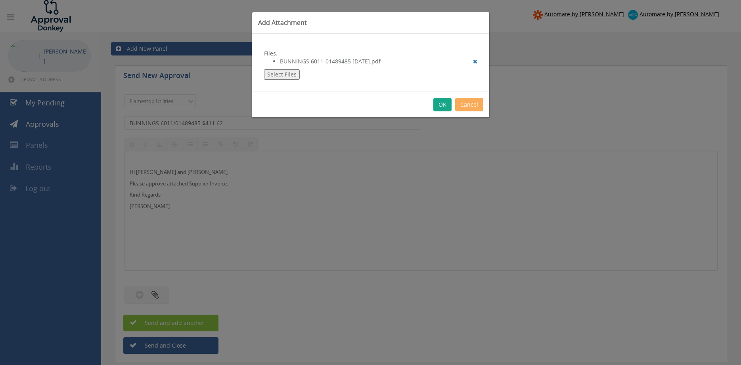
click at [439, 105] on button "OK" at bounding box center [442, 104] width 18 height 13
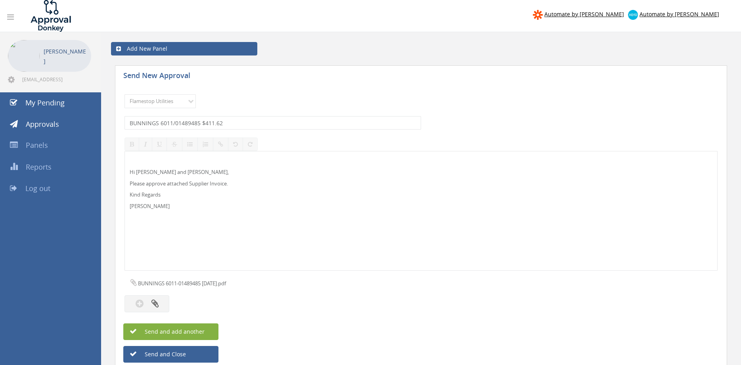
click at [202, 334] on span "Send and add another" at bounding box center [166, 332] width 77 height 8
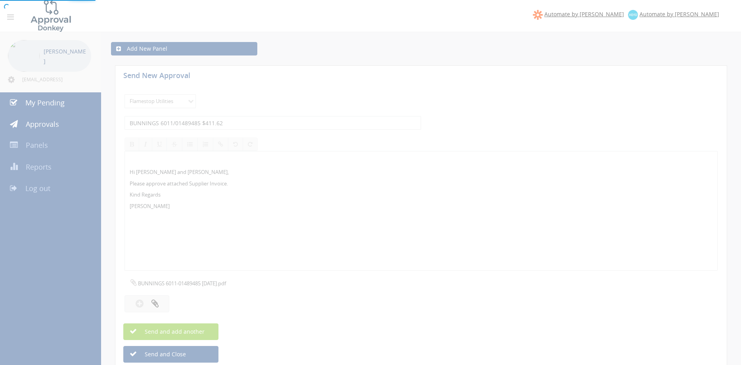
select select
